Goal: Task Accomplishment & Management: Use online tool/utility

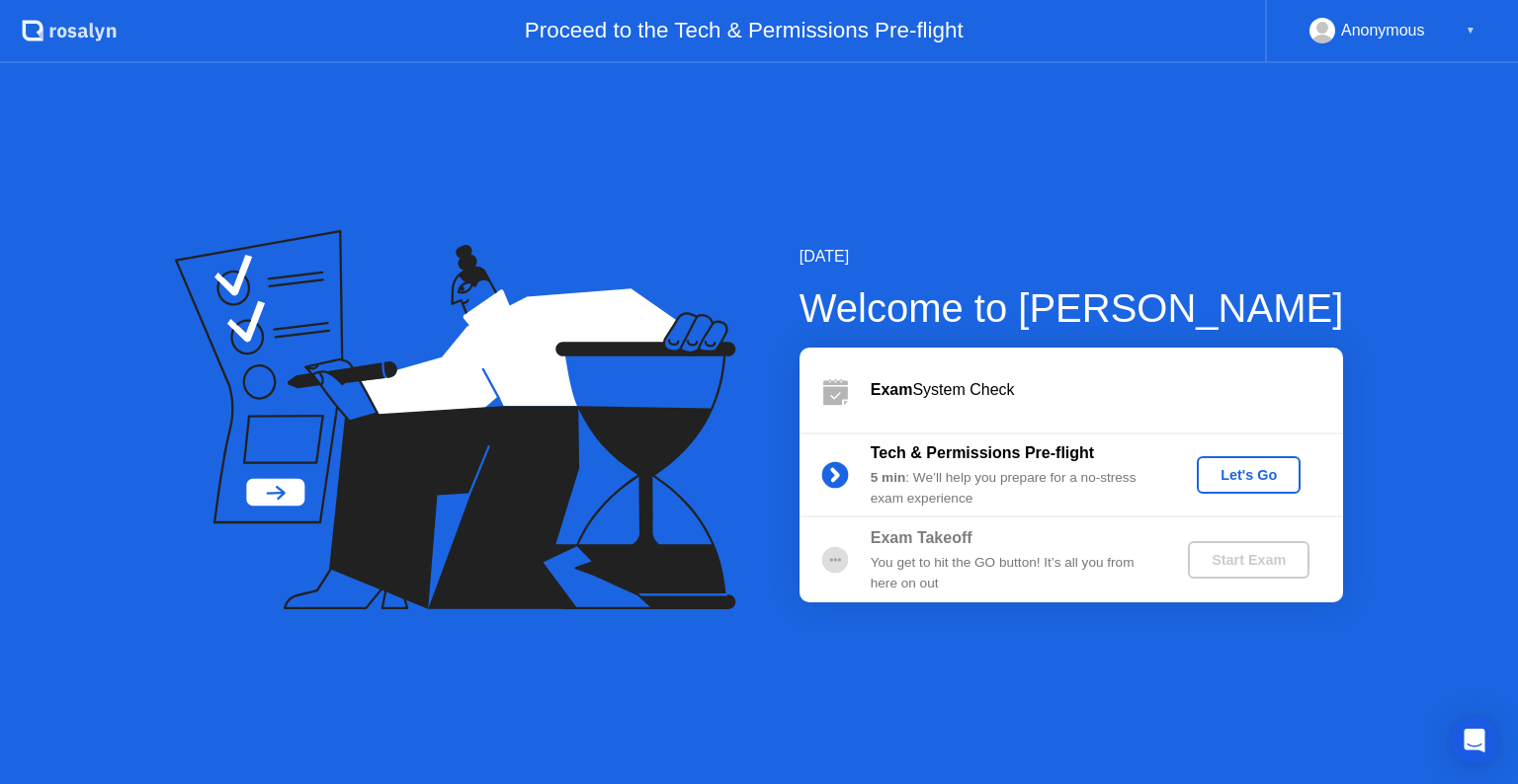
click at [1266, 476] on div "Let's Go" at bounding box center [1249, 475] width 88 height 16
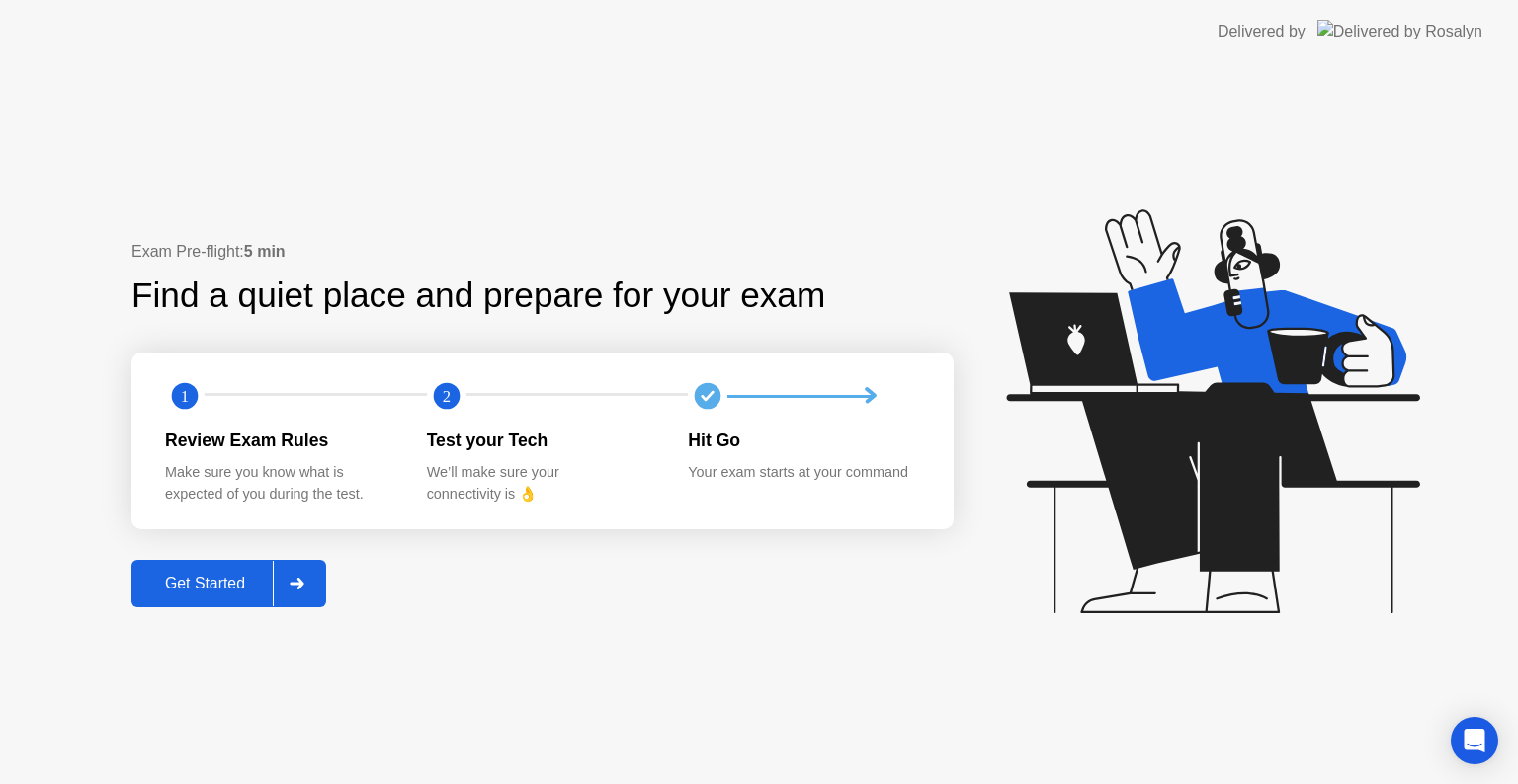
click at [235, 577] on div "Get Started" at bounding box center [205, 584] width 135 height 18
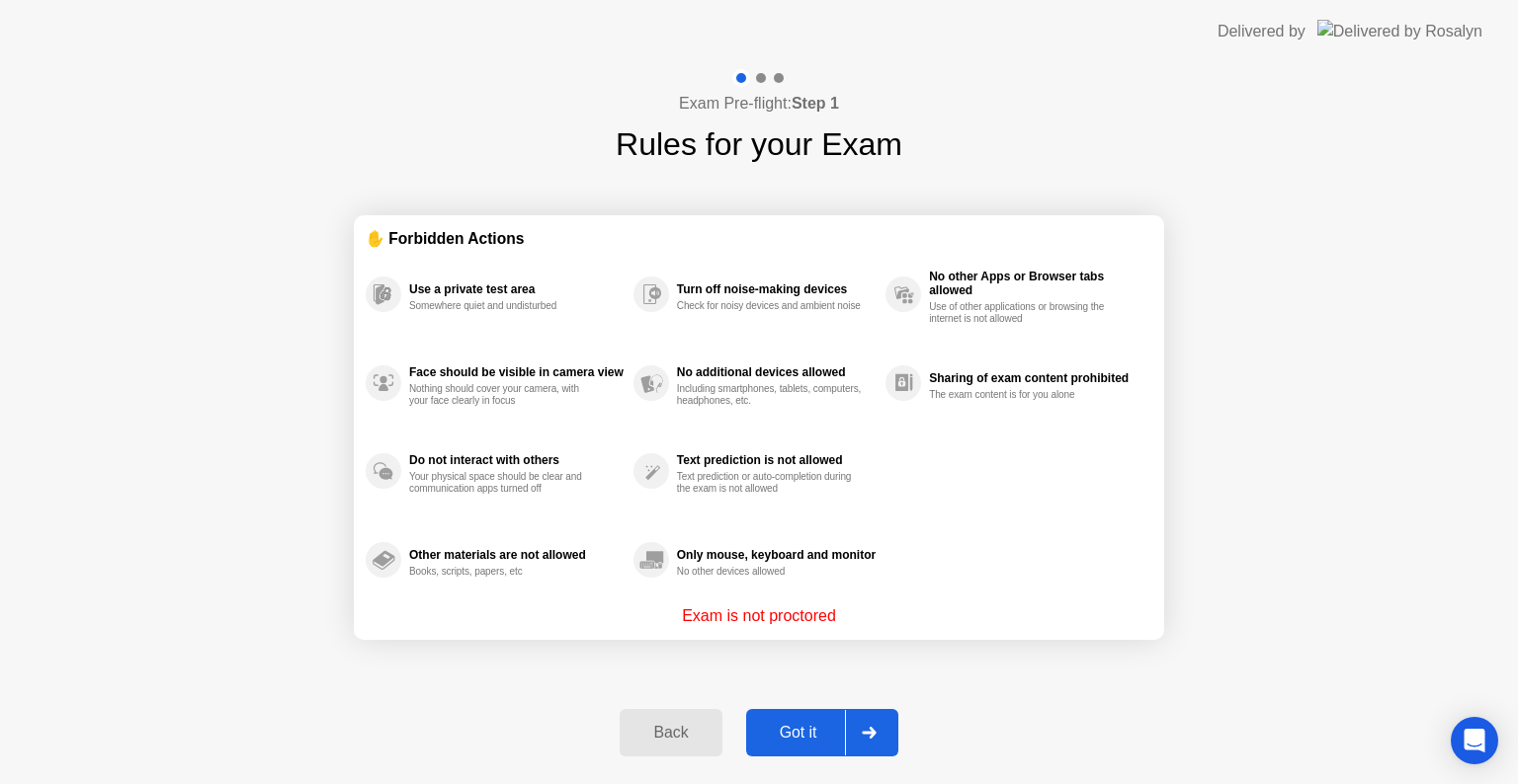
click at [810, 730] on div "Got it" at bounding box center [799, 733] width 93 height 18
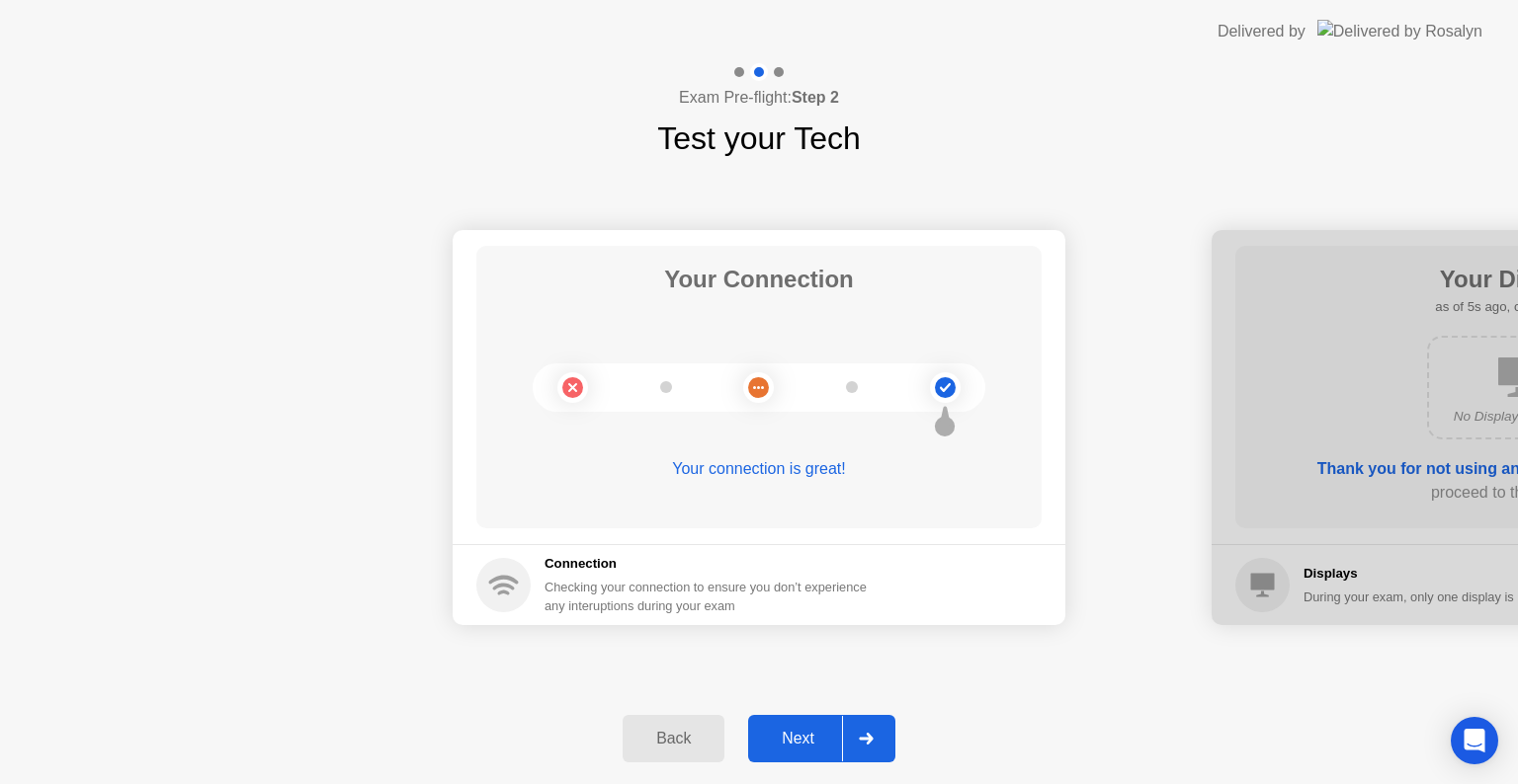
click at [796, 739] on div "Next" at bounding box center [798, 739] width 88 height 18
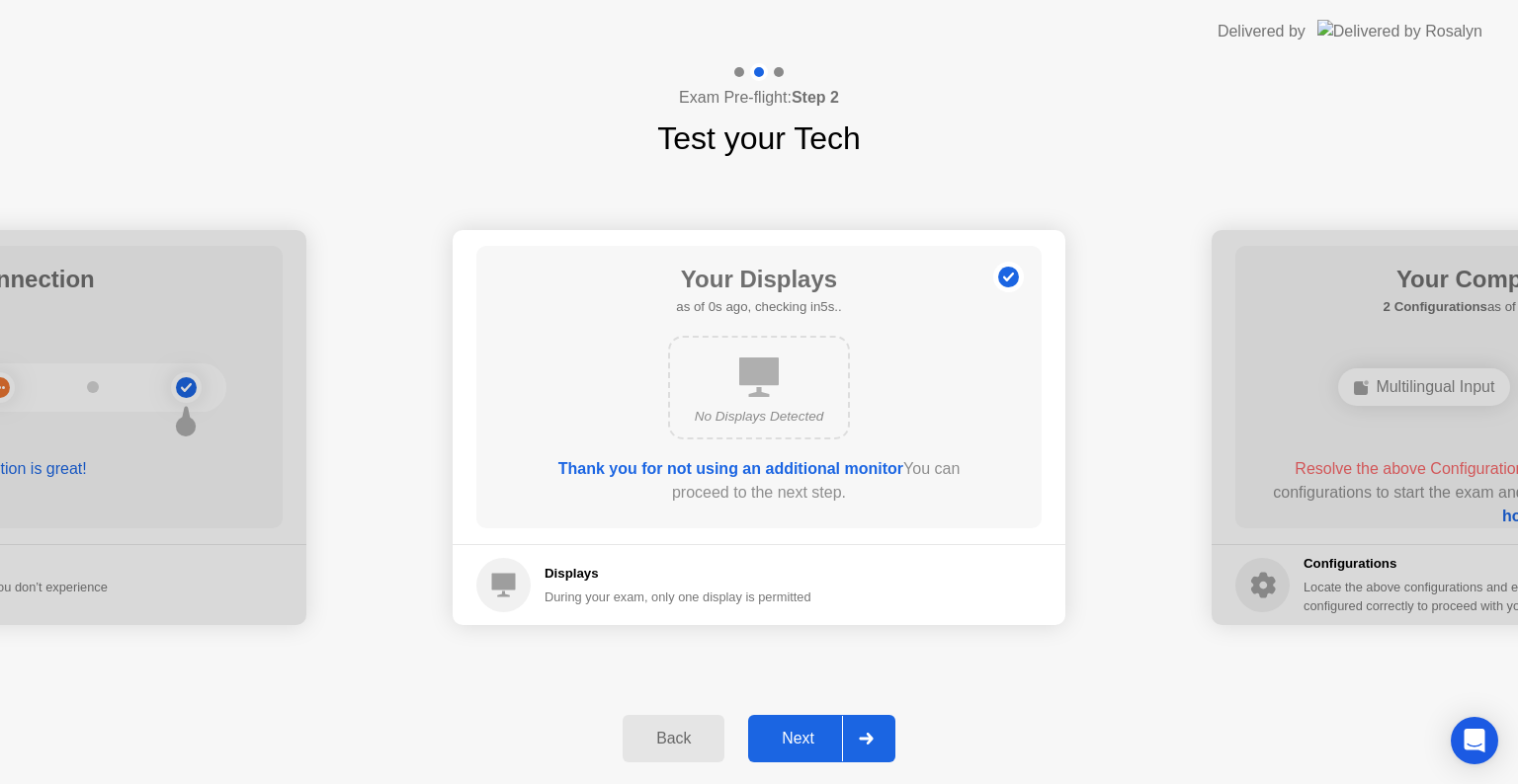
click at [665, 743] on div "Back" at bounding box center [673, 739] width 90 height 18
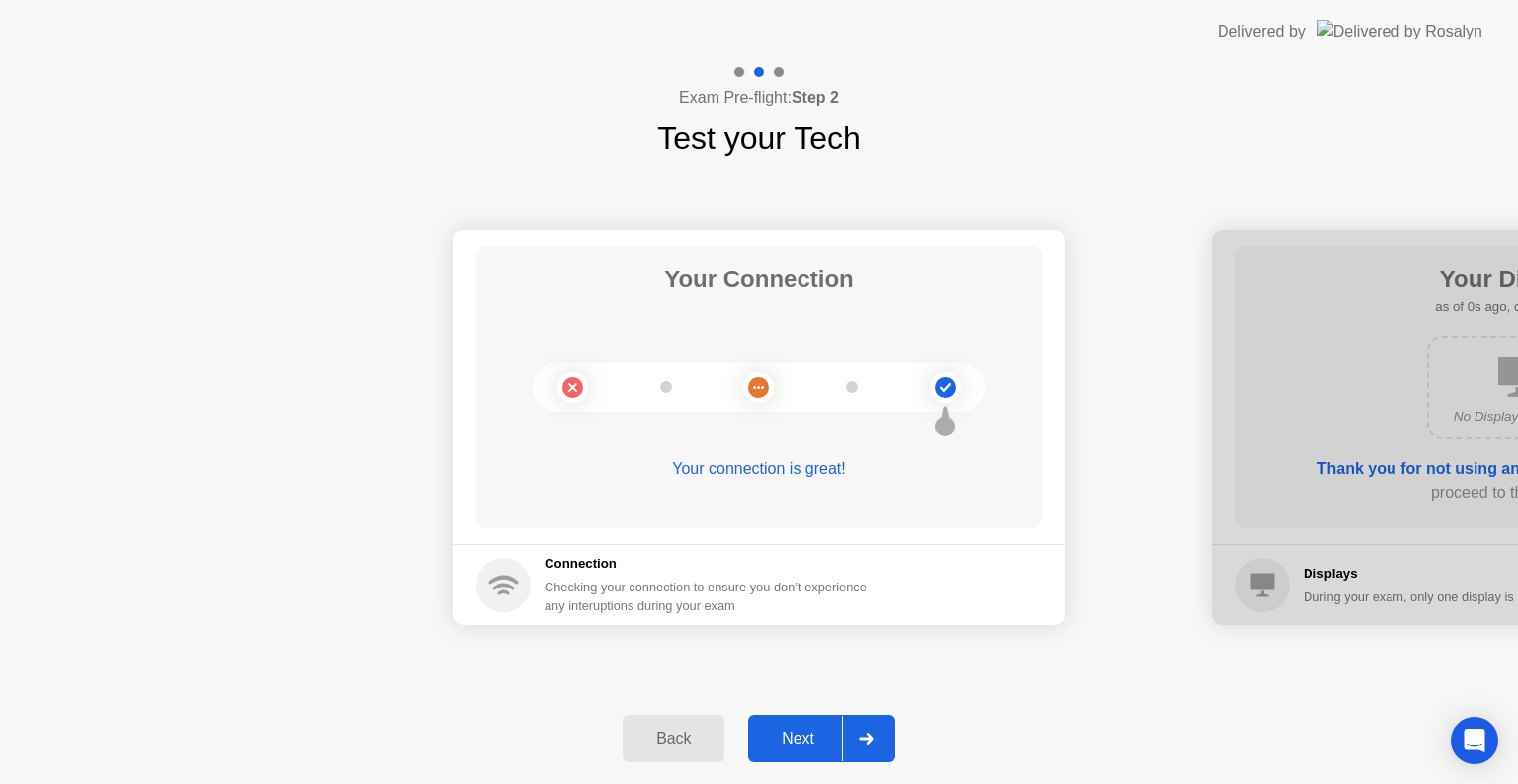
click at [780, 731] on div "Next" at bounding box center [798, 739] width 88 height 18
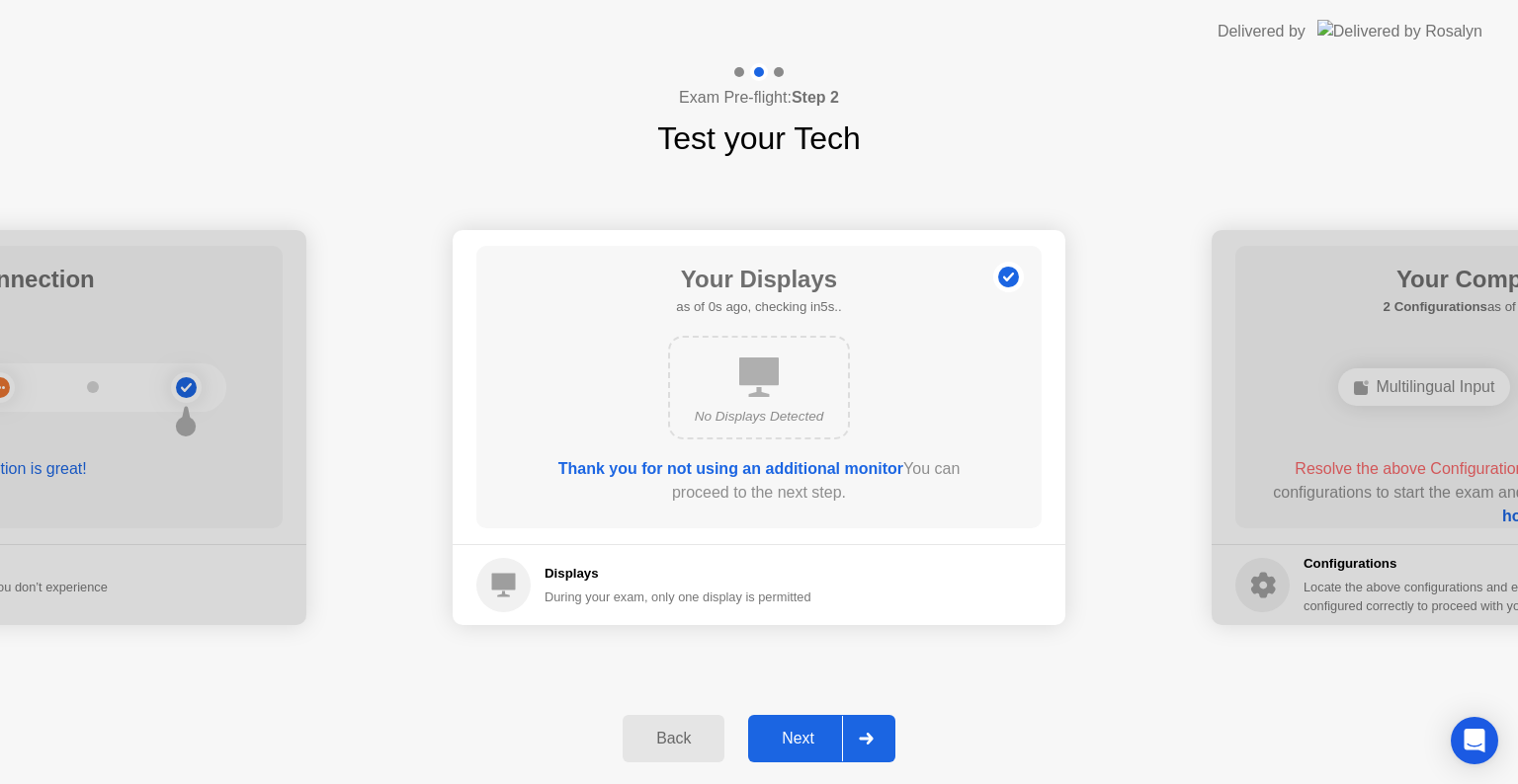
click at [782, 739] on div "Next" at bounding box center [798, 739] width 88 height 18
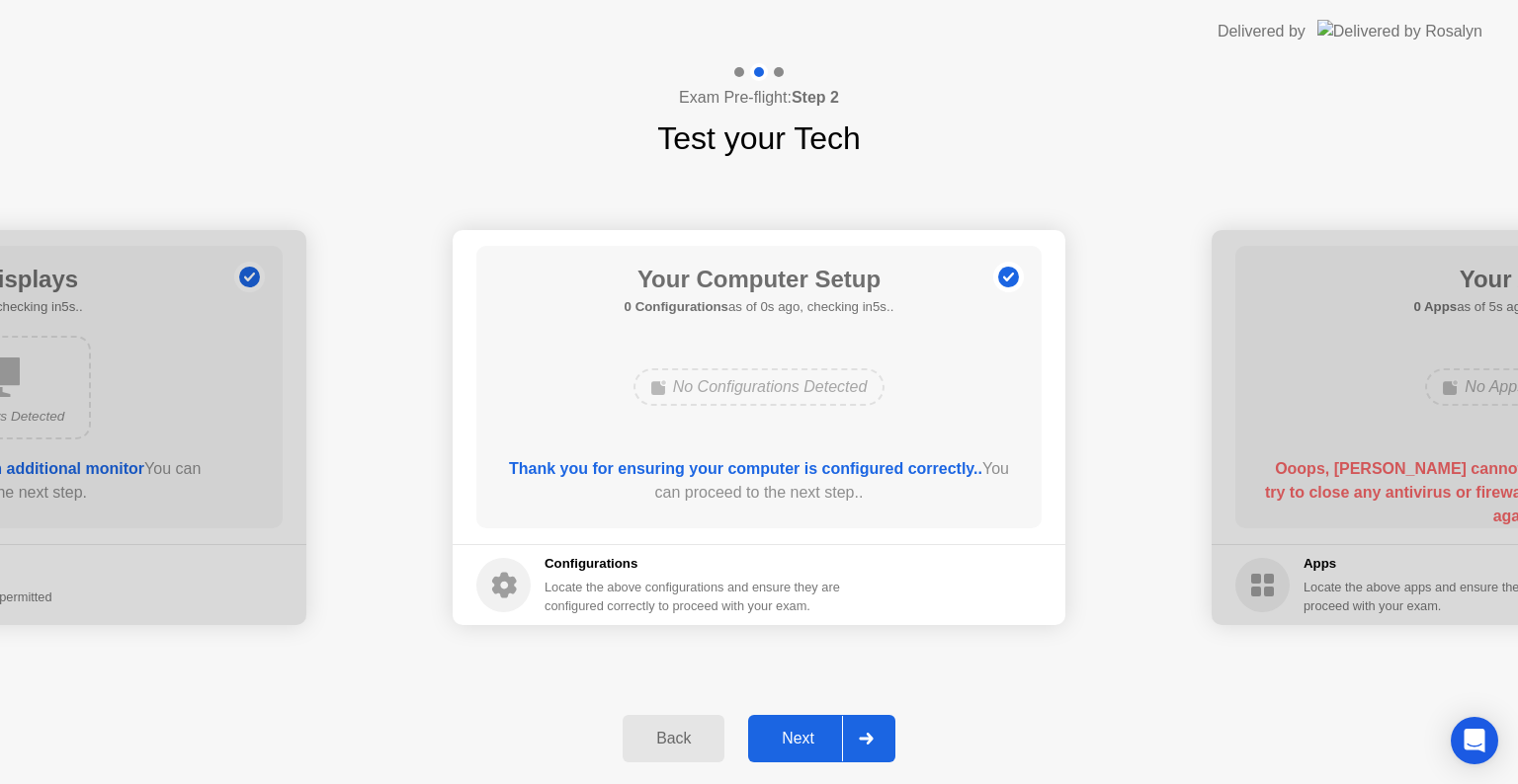
click at [785, 735] on div "Next" at bounding box center [798, 739] width 88 height 18
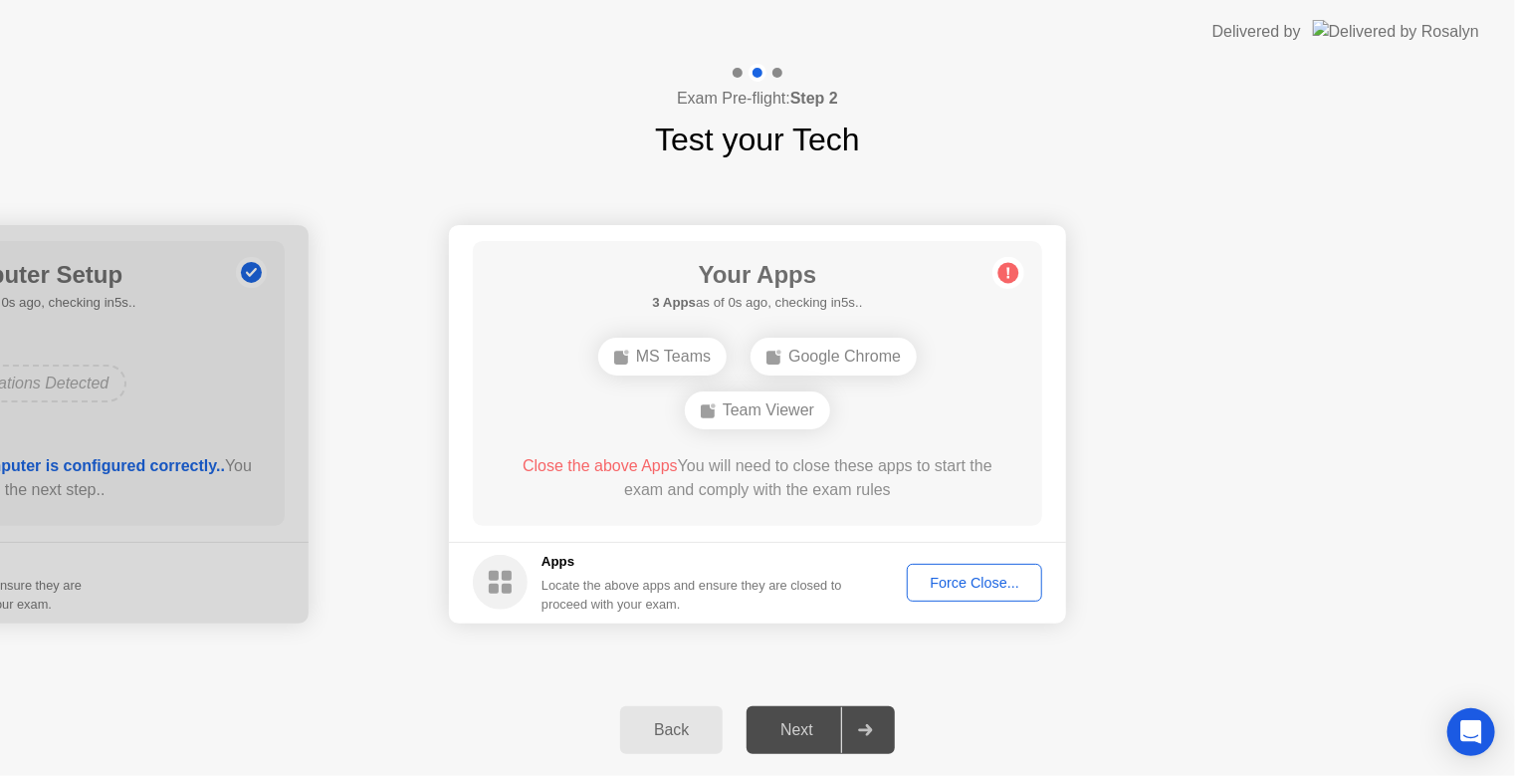
click at [956, 585] on div "Force Close..." at bounding box center [974, 582] width 121 height 16
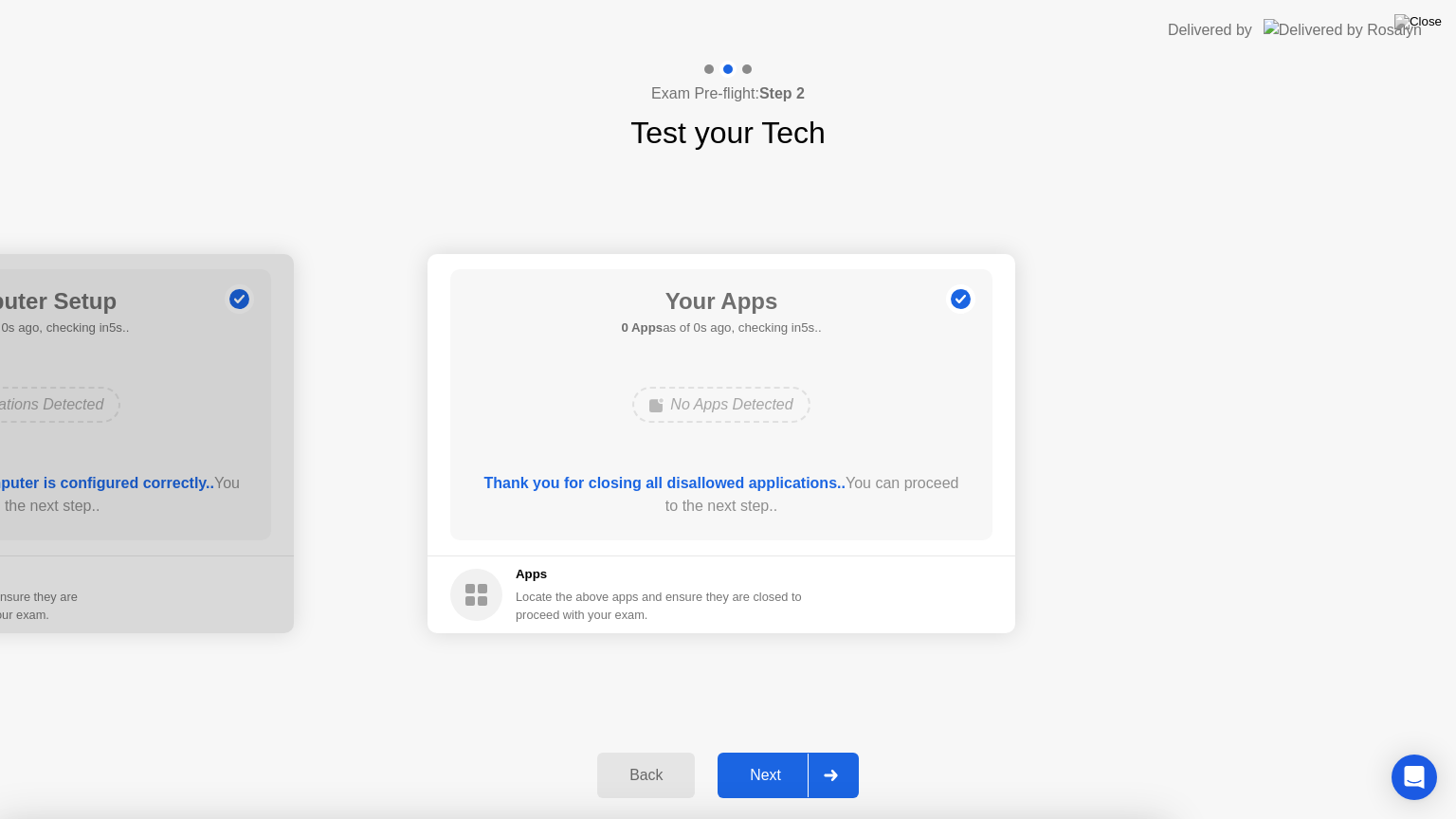
click at [834, 751] on div at bounding box center [728, 819] width 1456 height 0
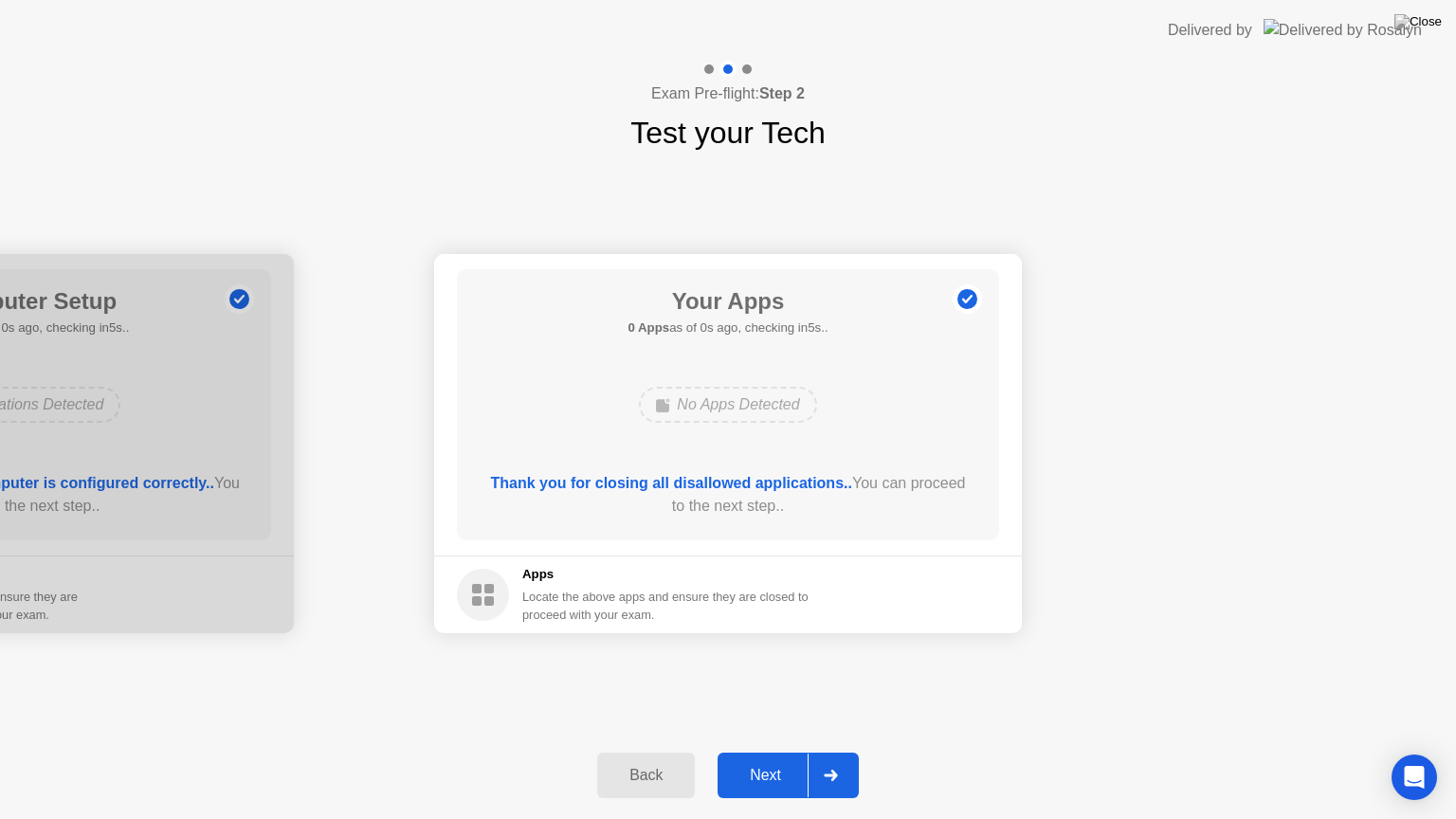
click at [776, 751] on div "Next" at bounding box center [766, 775] width 85 height 17
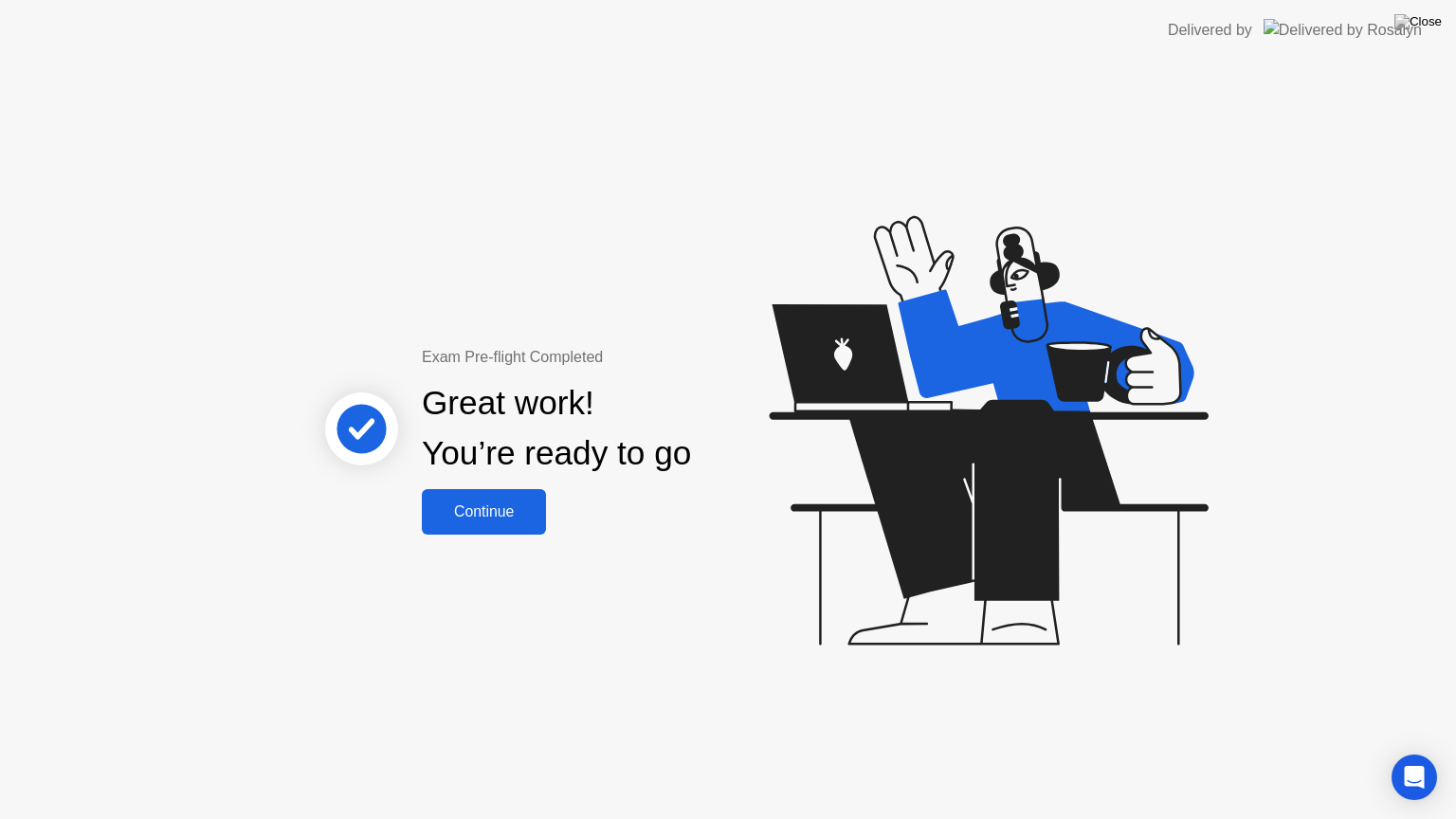
click at [482, 504] on div "Continue" at bounding box center [484, 512] width 112 height 17
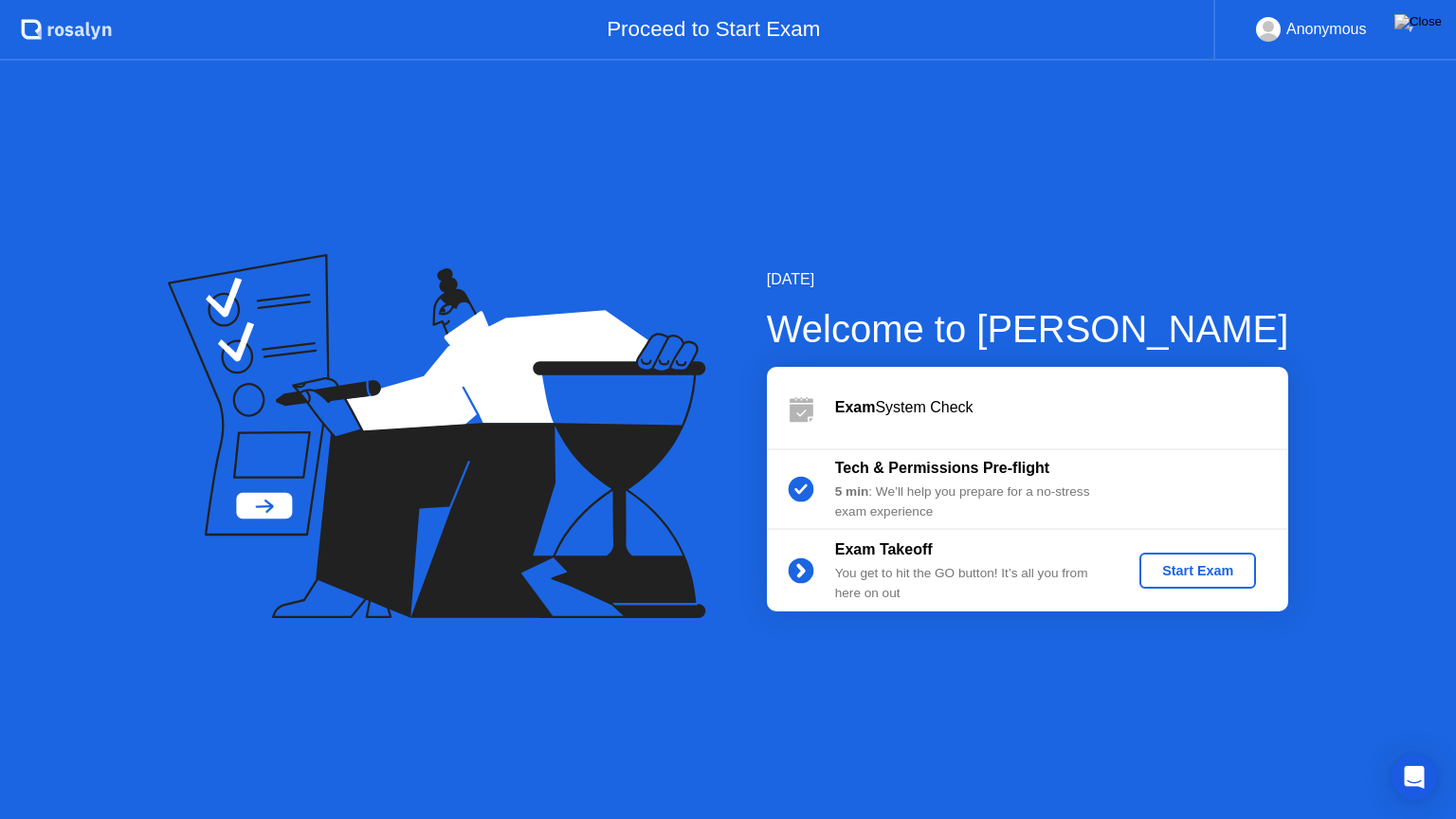
click at [1326, 165] on div "[DATE] Welcome to [PERSON_NAME] Exam System Check Tech & Permissions Pre-flight…" at bounding box center [728, 440] width 1456 height 758
click at [1203, 570] on div "Start Exam" at bounding box center [1198, 570] width 102 height 15
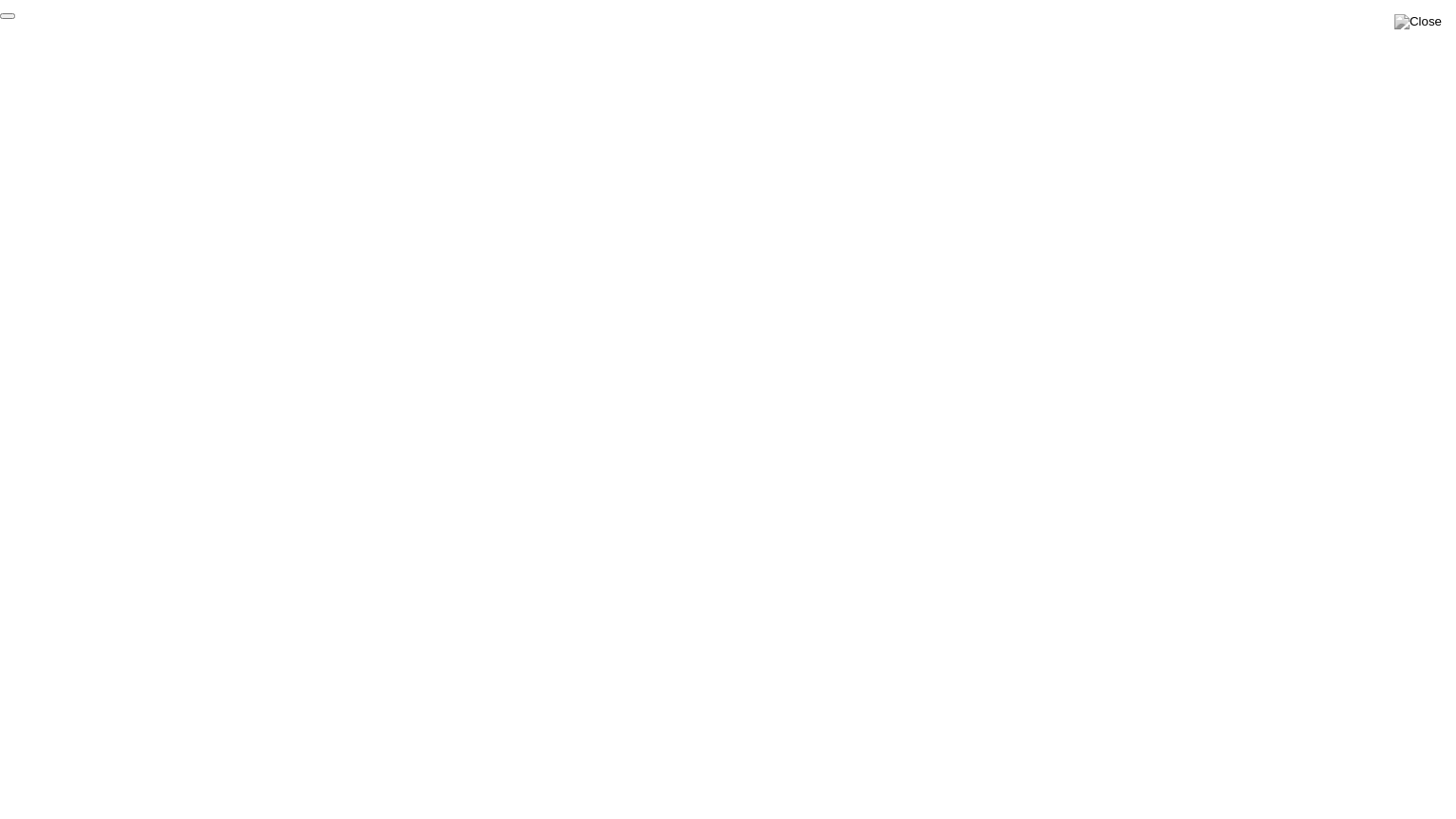
click div "End Proctoring Session"
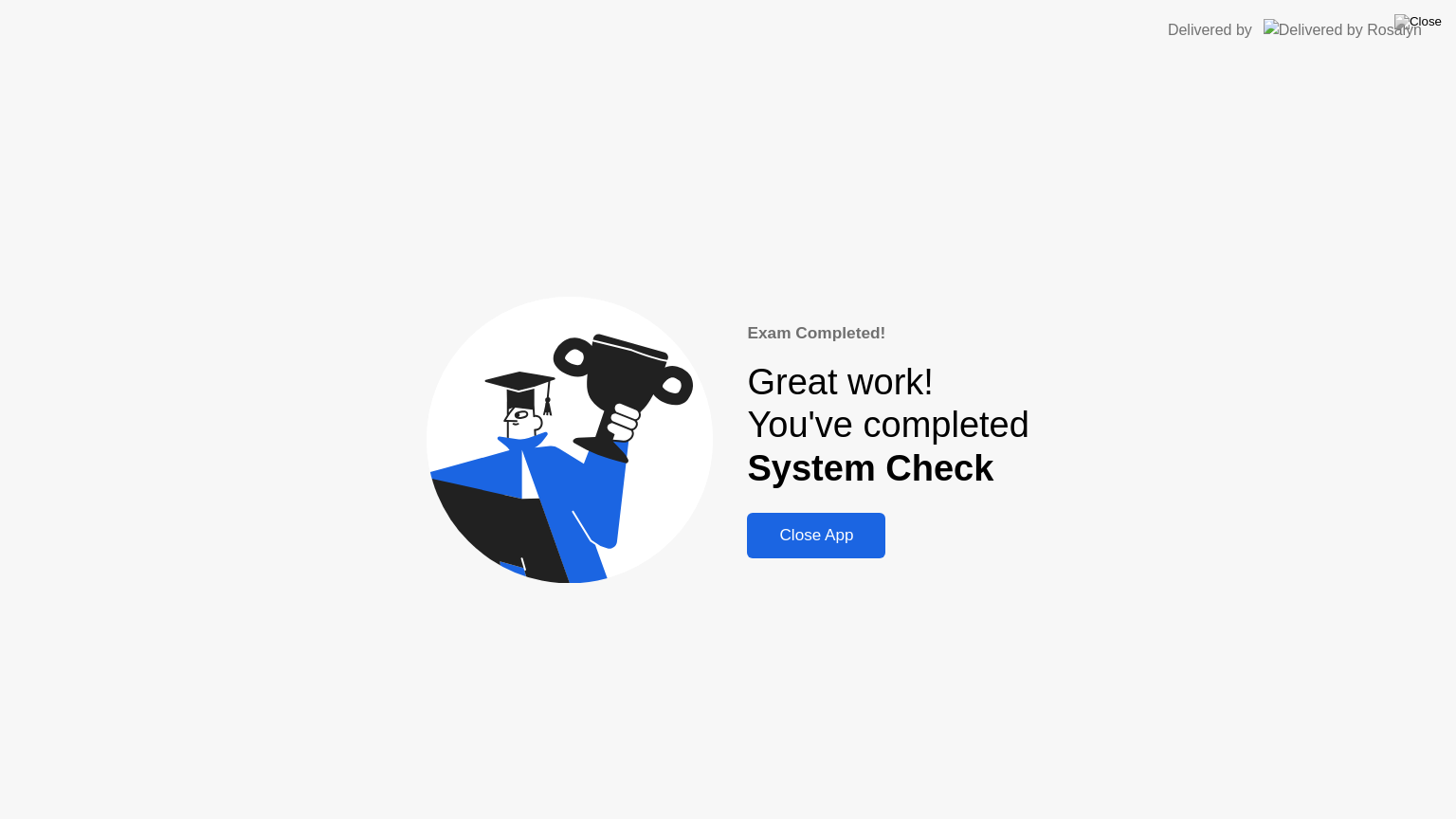
click at [775, 531] on div "Close App" at bounding box center [815, 536] width 127 height 19
